Goal: Task Accomplishment & Management: Use online tool/utility

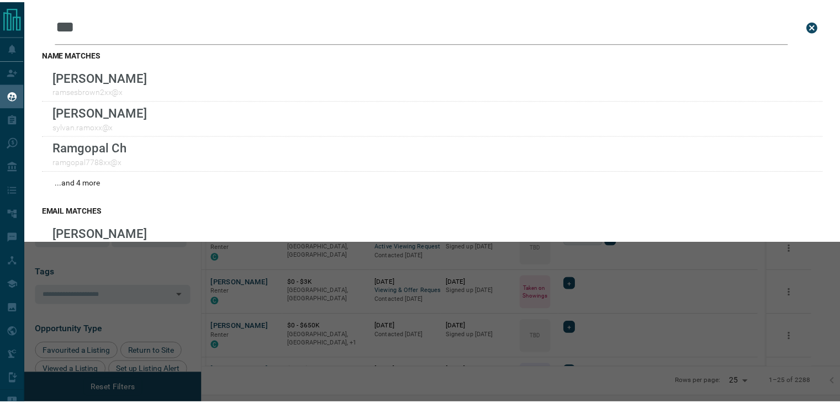
scroll to position [296, 632]
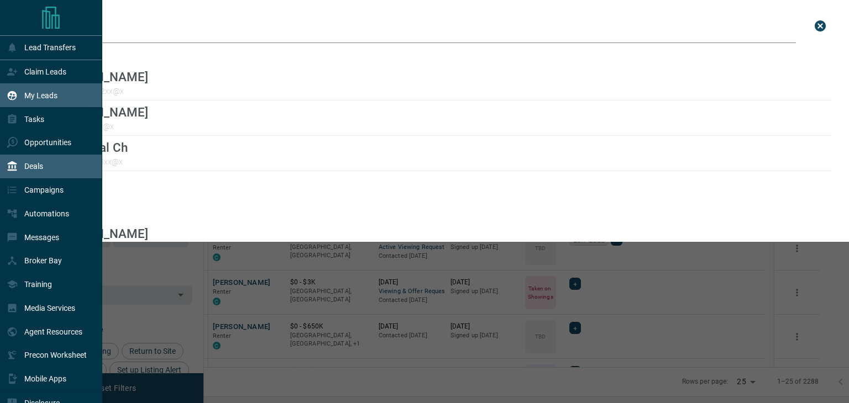
click at [24, 166] on p "Deals" at bounding box center [33, 166] width 19 height 9
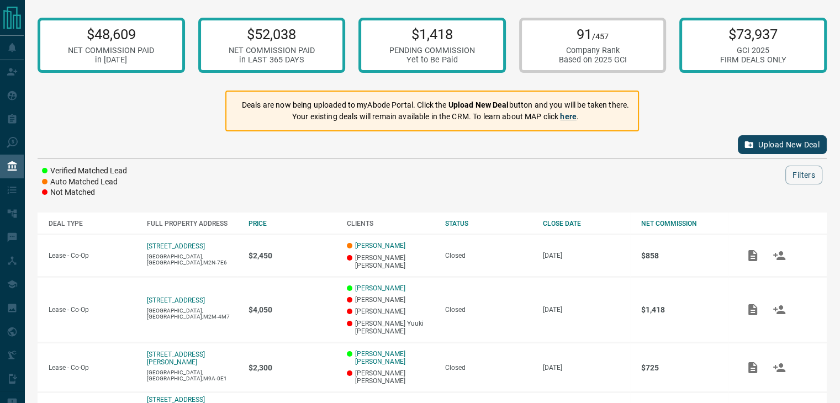
click at [756, 144] on button "Upload New Deal" at bounding box center [782, 144] width 89 height 19
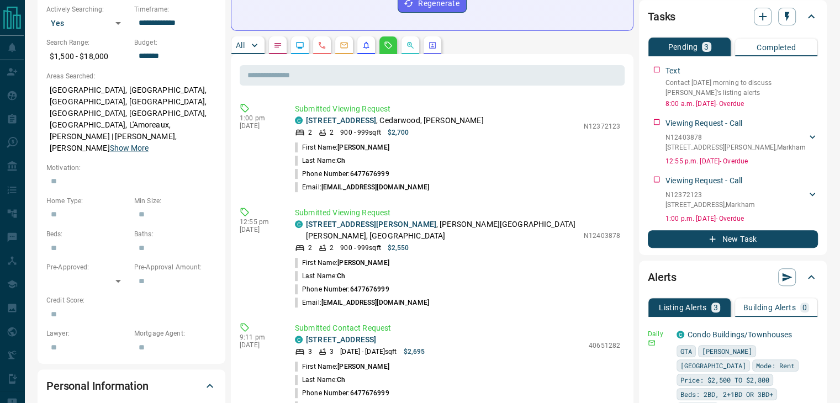
scroll to position [332, 0]
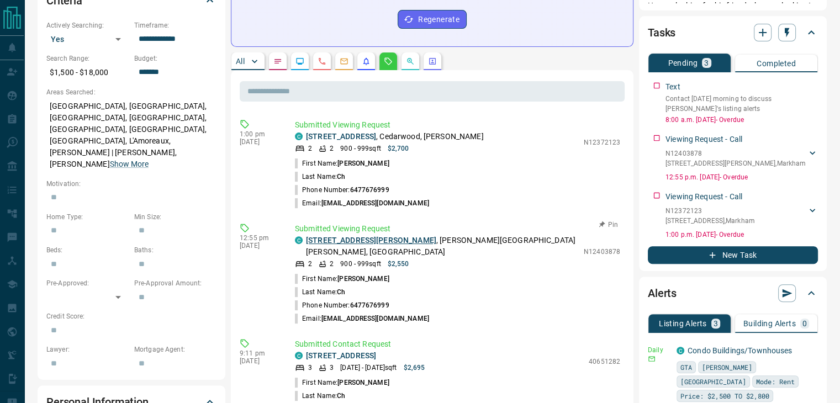
click at [354, 236] on link "[STREET_ADDRESS][PERSON_NAME]" at bounding box center [371, 240] width 130 height 9
